Goal: Find contact information: Find contact information

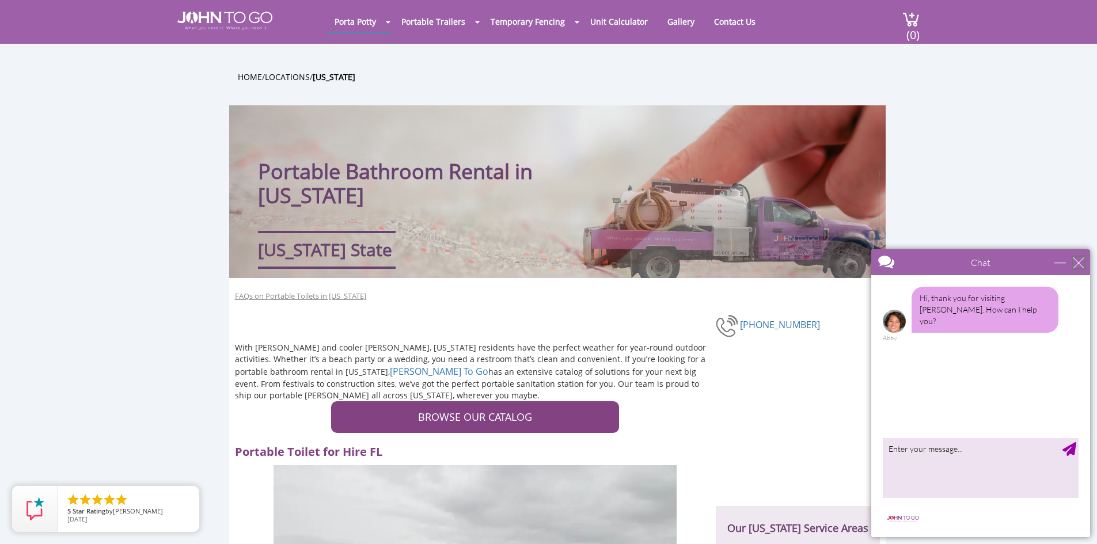
click at [1081, 259] on div "close" at bounding box center [1079, 263] width 12 height 12
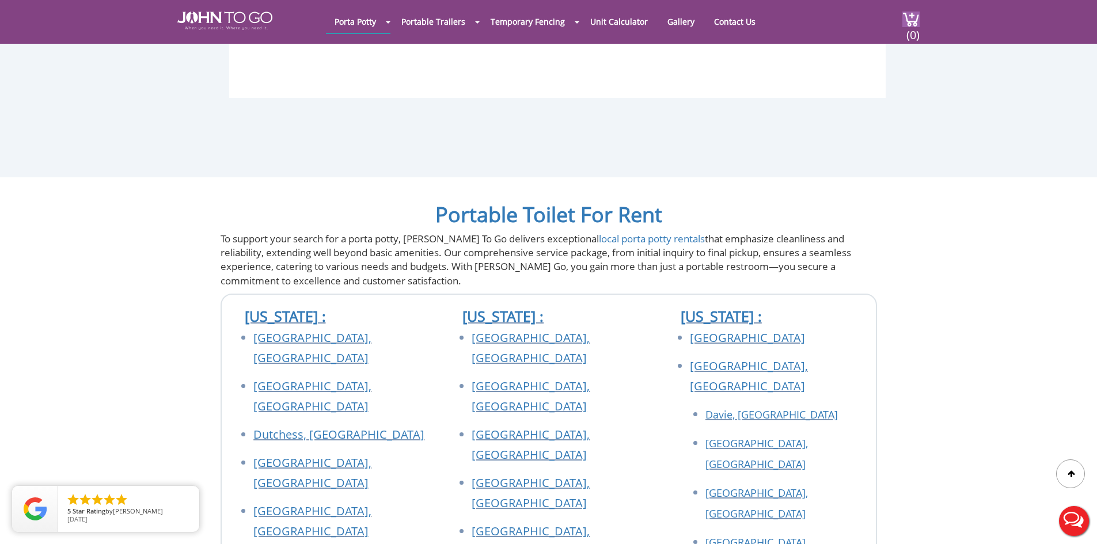
scroll to position [3265, 0]
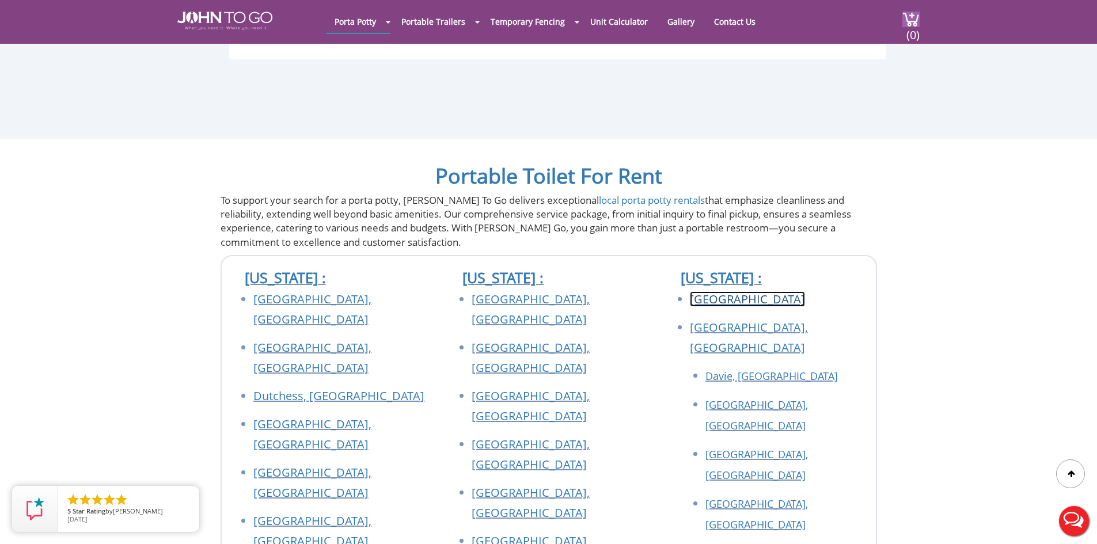
click at [709, 292] on link "[GEOGRAPHIC_DATA]" at bounding box center [747, 300] width 115 height 16
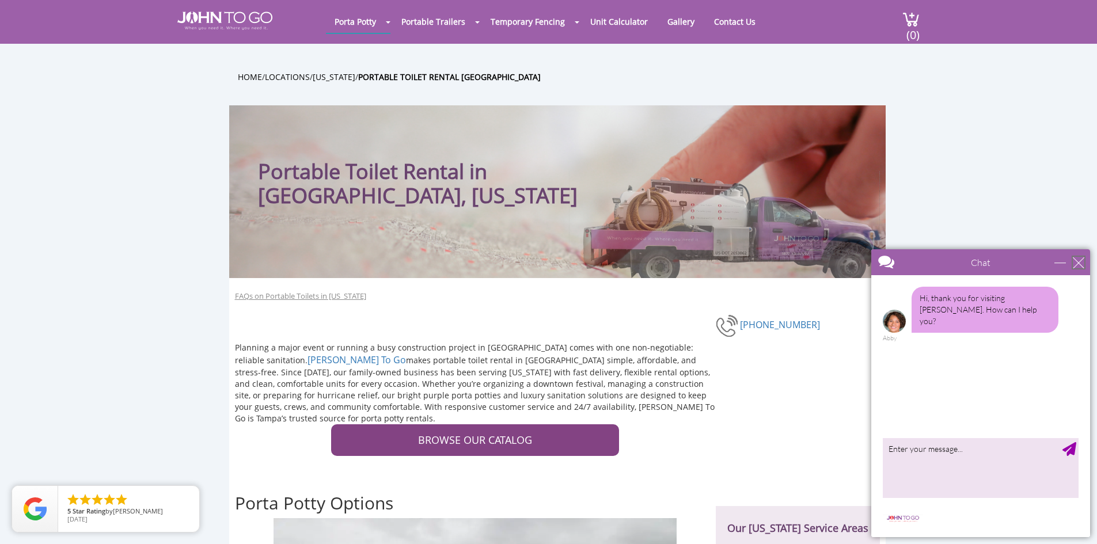
click at [1080, 266] on div "close" at bounding box center [1079, 263] width 12 height 12
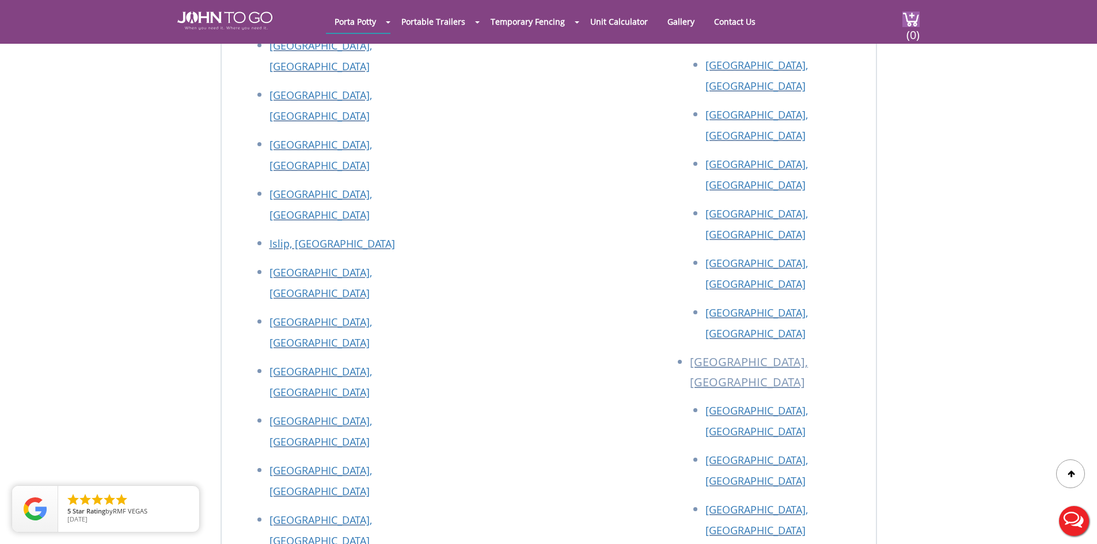
scroll to position [5202, 0]
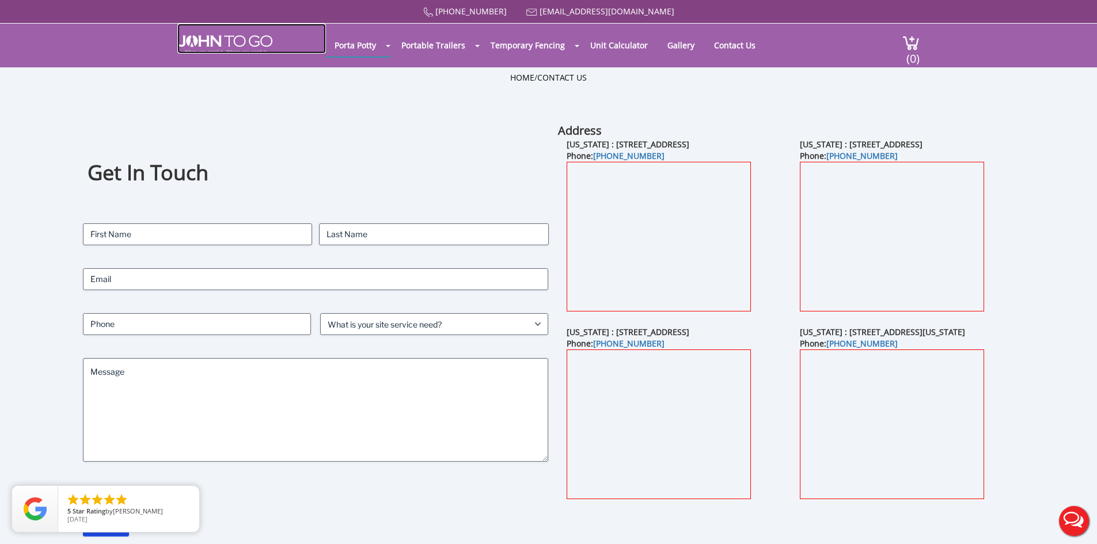
click at [264, 36] on img at bounding box center [224, 44] width 95 height 18
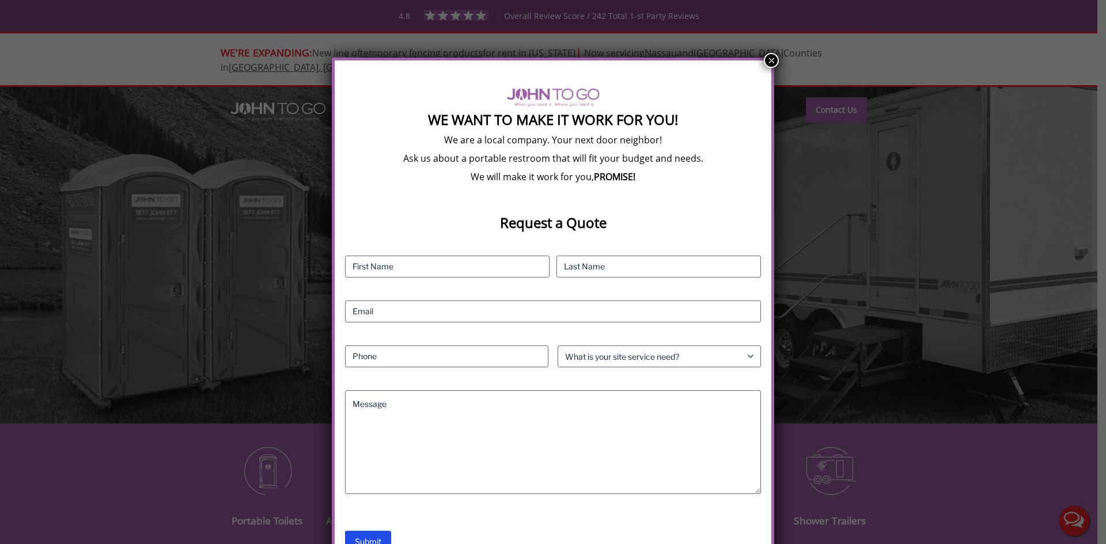
click at [774, 59] on button "×" at bounding box center [771, 60] width 15 height 15
